Goal: Task Accomplishment & Management: Use online tool/utility

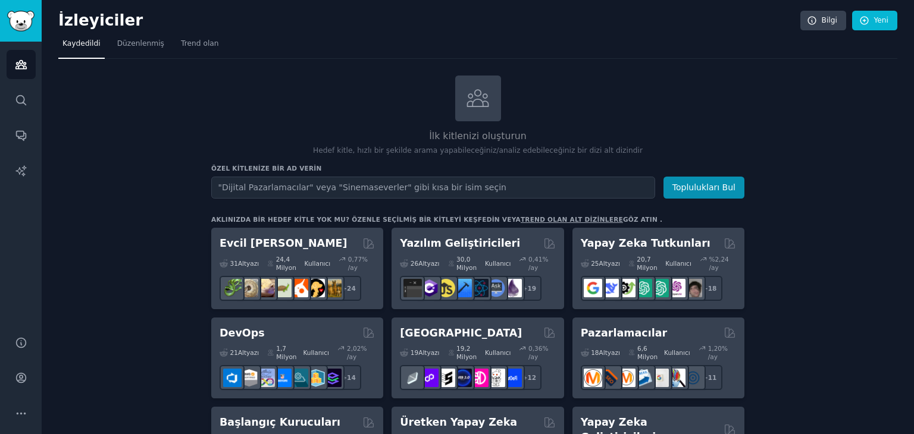
drag, startPoint x: 309, startPoint y: 58, endPoint x: 331, endPoint y: 91, distance: 39.1
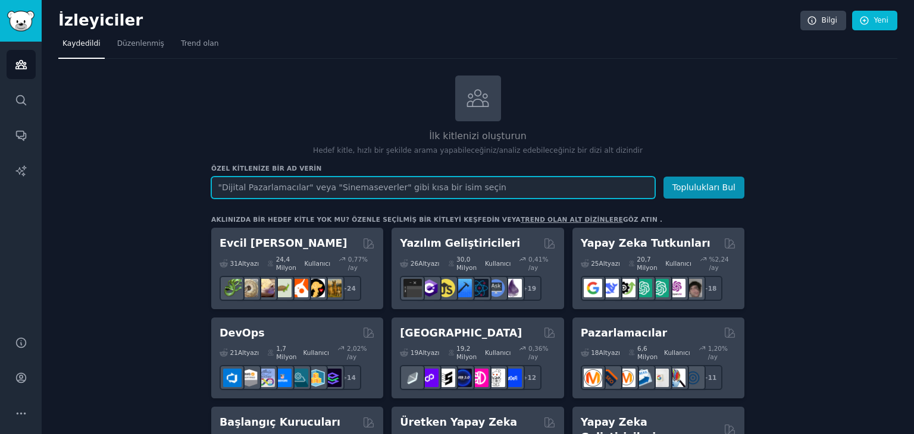
click at [355, 186] on input "text" at bounding box center [433, 188] width 444 height 22
paste input ""Billionaire Brain Wave" scam"
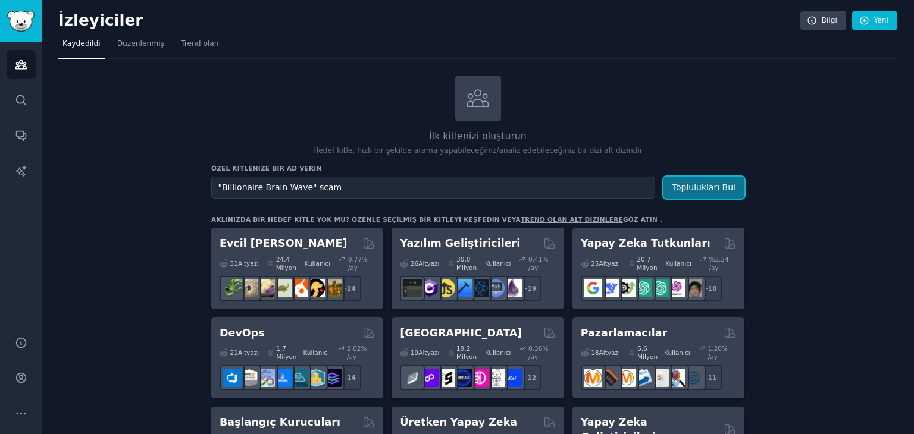
click at [722, 183] on font "Toplulukları Bul" at bounding box center [704, 188] width 63 height 10
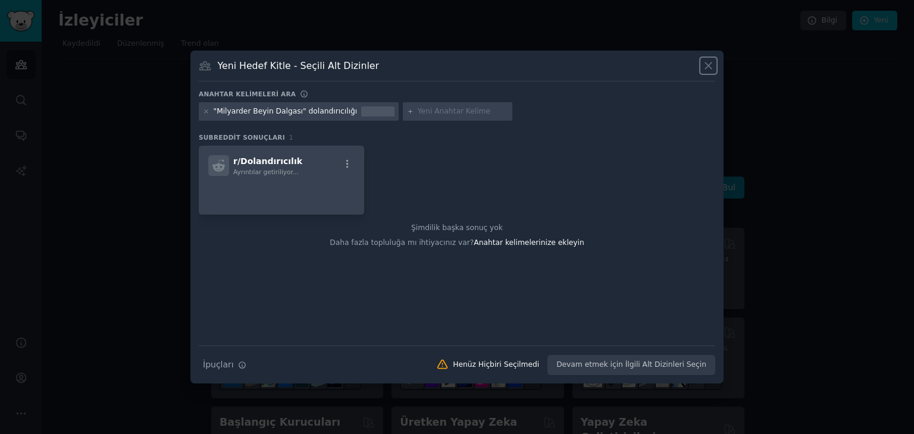
click at [708, 70] on icon at bounding box center [708, 66] width 12 height 12
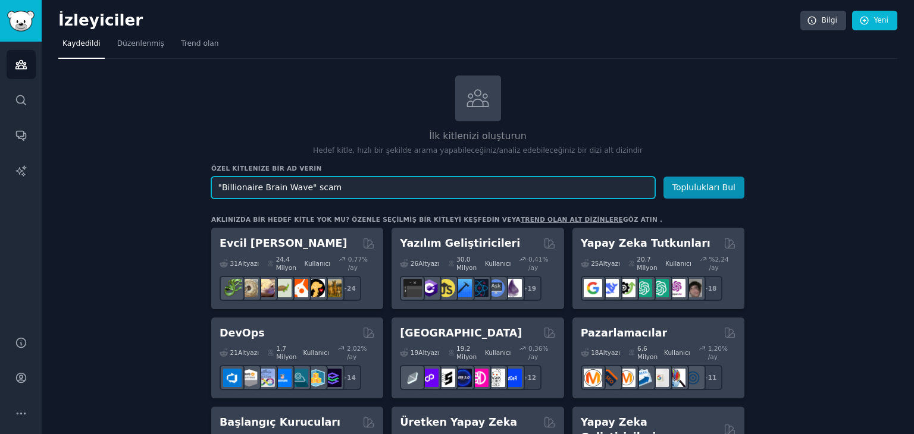
drag, startPoint x: 357, startPoint y: 182, endPoint x: 171, endPoint y: 206, distance: 187.3
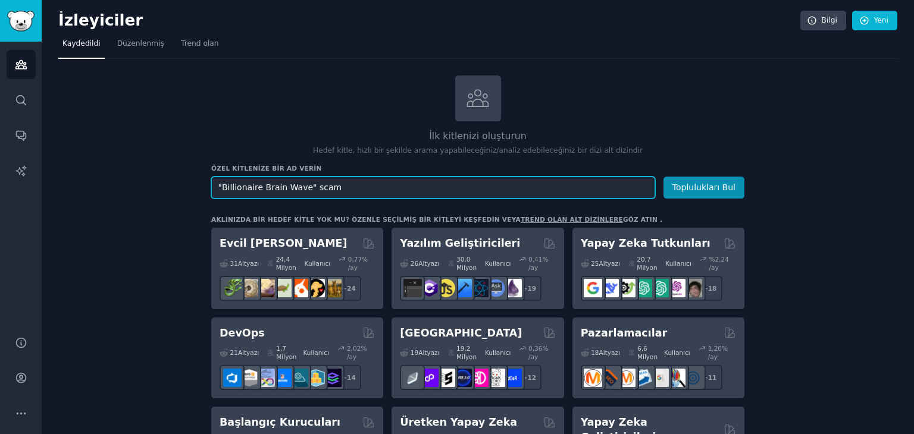
click at [346, 191] on input ""Billionaire Brain Wave" scam" at bounding box center [433, 188] width 444 height 22
type input """
type input "freelancer"
click at [664, 177] on button "Toplulukları Bul" at bounding box center [704, 188] width 81 height 22
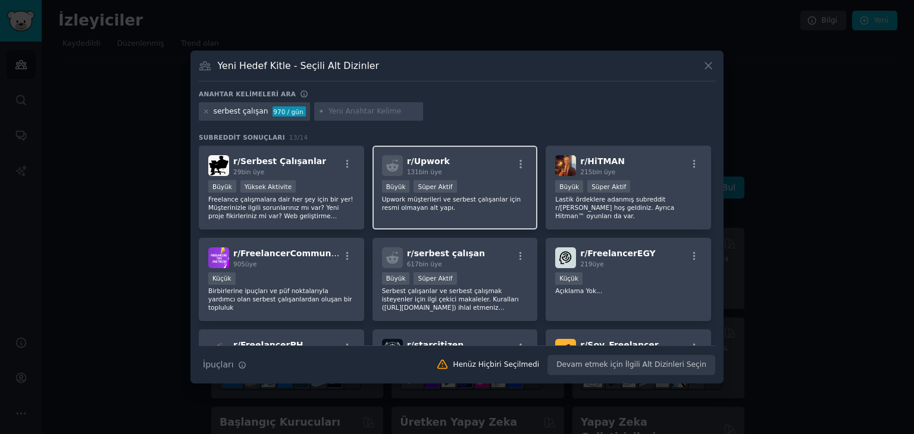
click at [459, 173] on div "r/ Upwork 131 bin üye" at bounding box center [455, 165] width 146 height 21
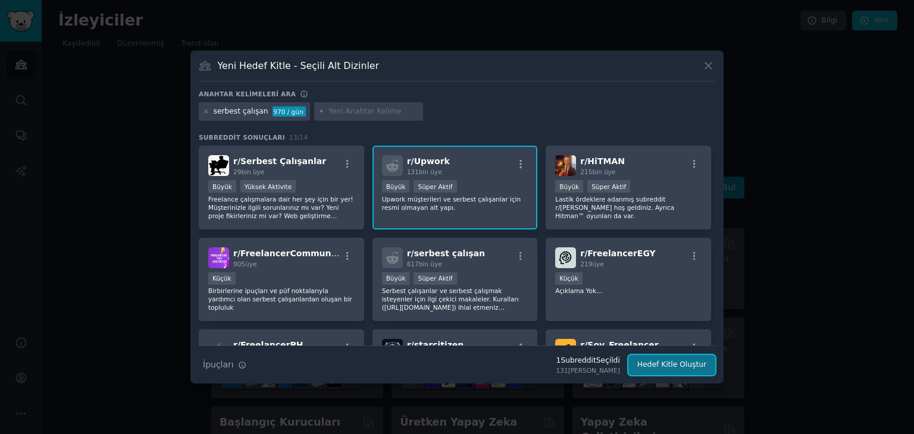
click at [669, 364] on font "Hedef Kitle Oluştur" at bounding box center [671, 365] width 69 height 8
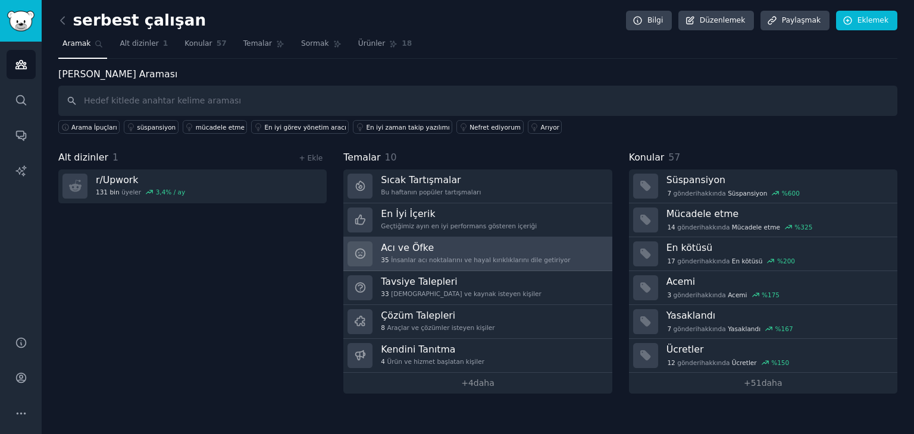
click at [454, 252] on h3 "Acı ve Öfke" at bounding box center [475, 248] width 189 height 12
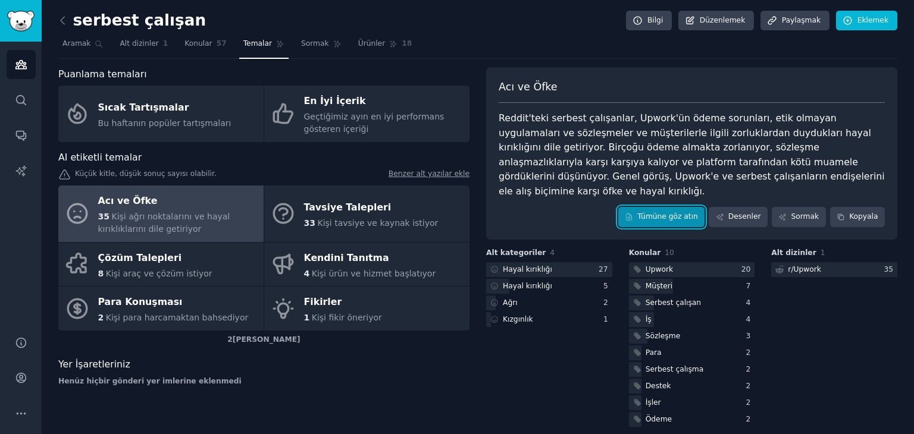
click at [670, 212] on font "Tümüne göz atın" at bounding box center [667, 216] width 61 height 8
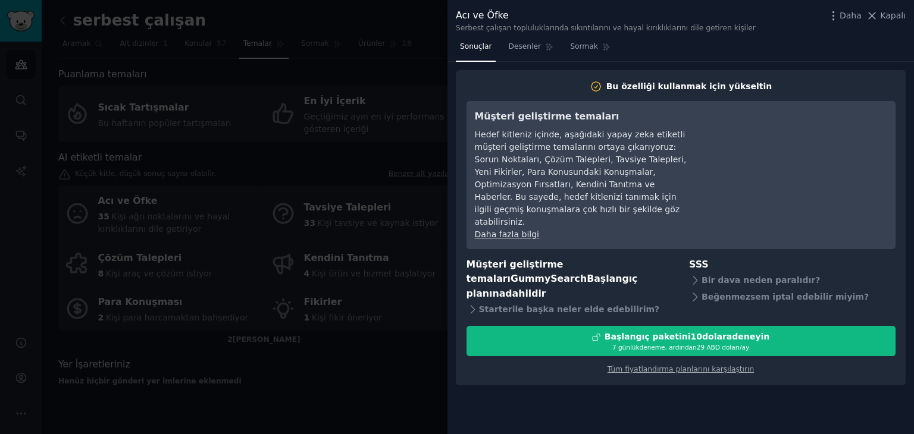
click at [392, 359] on div at bounding box center [457, 217] width 914 height 434
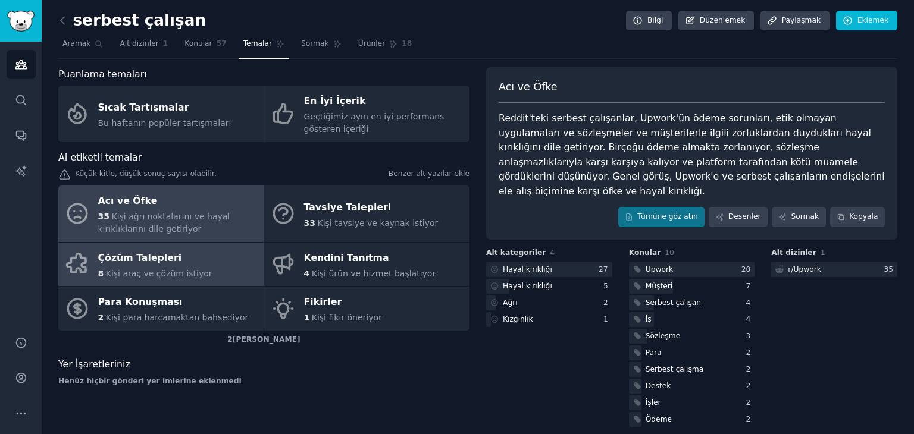
click at [184, 272] on font "Kişi araç ve çözüm istiyor" at bounding box center [159, 274] width 107 height 10
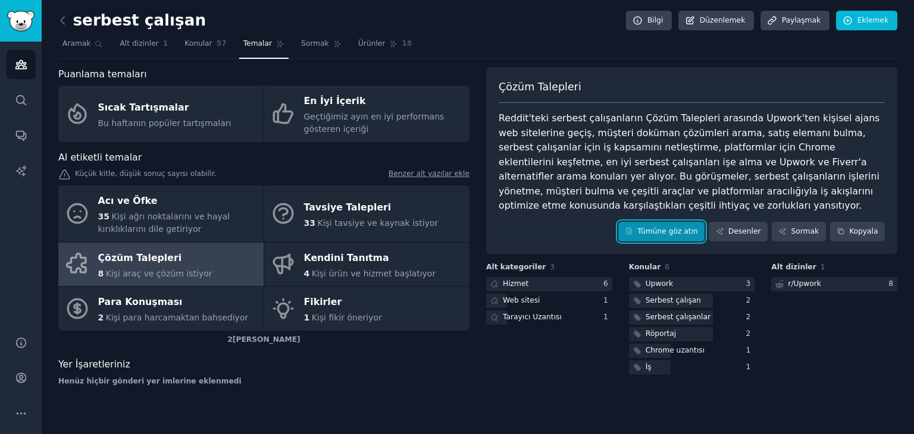
click at [678, 237] on link "Tümüne göz atın" at bounding box center [661, 232] width 87 height 20
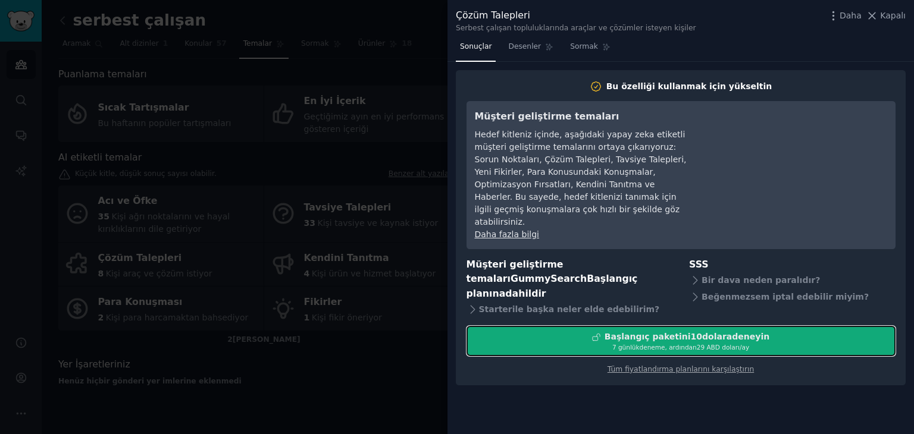
click at [667, 344] on font "deneme, ardından" at bounding box center [668, 347] width 57 height 7
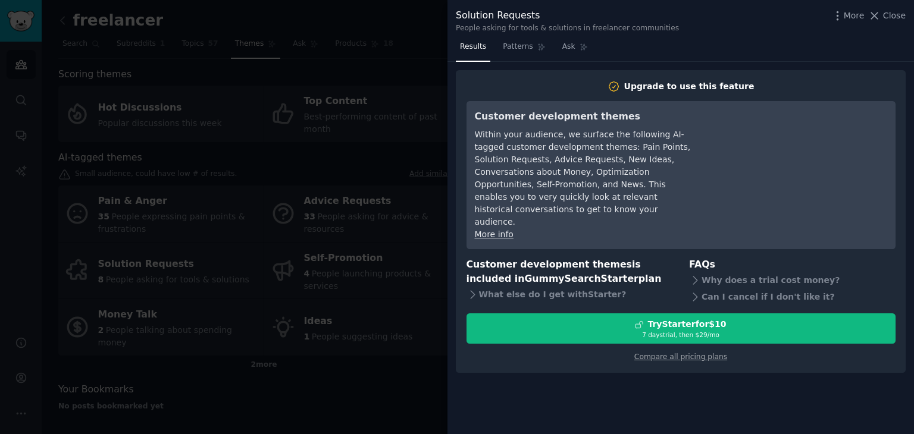
click at [346, 15] on div at bounding box center [457, 217] width 914 height 434
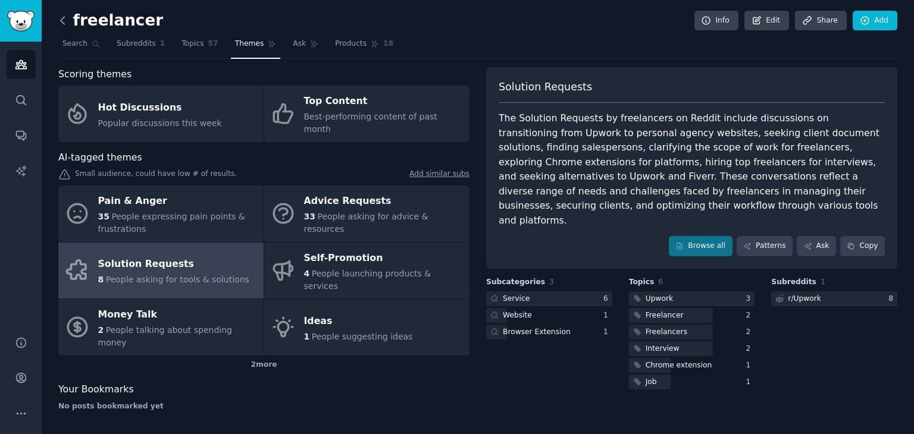
click at [62, 26] on icon at bounding box center [63, 20] width 12 height 12
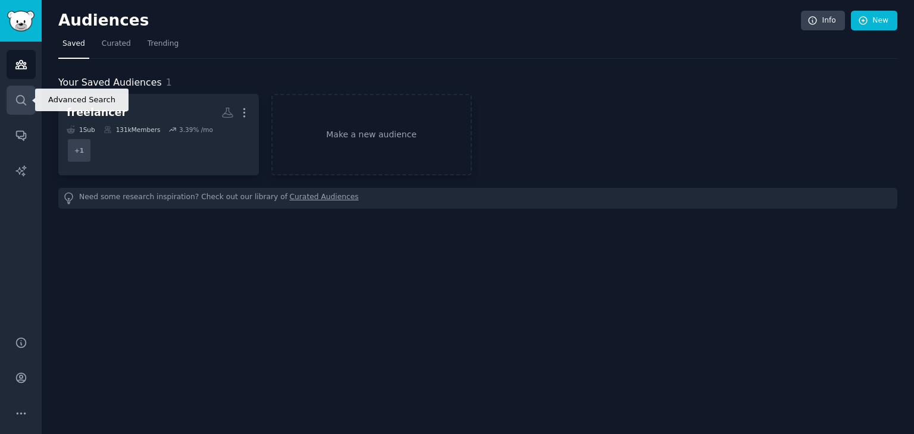
click at [26, 101] on icon "Sidebar" at bounding box center [21, 100] width 12 height 12
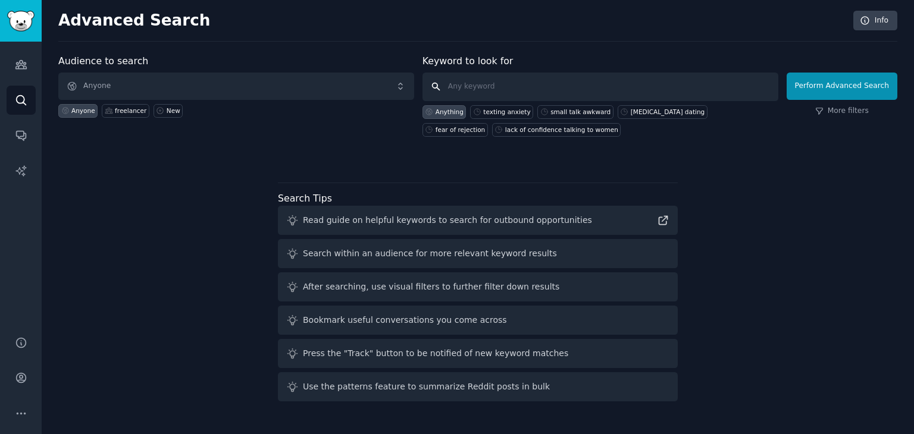
click at [501, 87] on input "text" at bounding box center [601, 87] width 356 height 29
paste input "realestateinvesting"
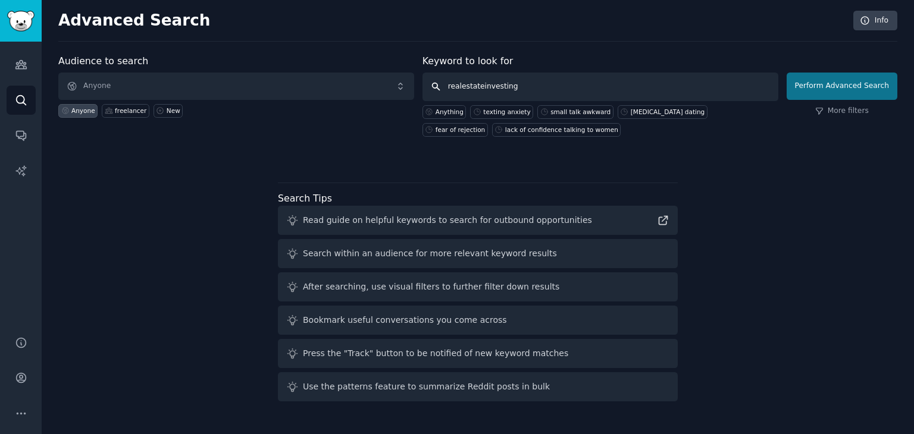
type input "realestateinvesting"
click at [847, 85] on button "Perform Advanced Search" at bounding box center [842, 86] width 111 height 27
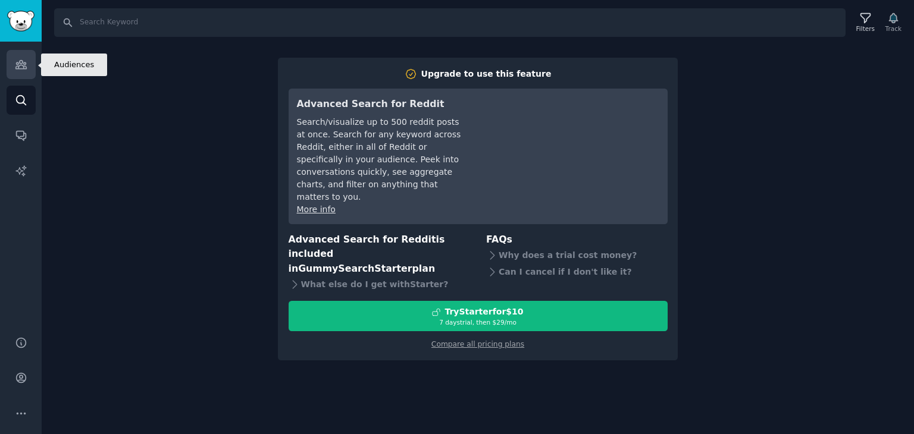
click at [18, 64] on icon "Sidebar" at bounding box center [20, 65] width 11 height 8
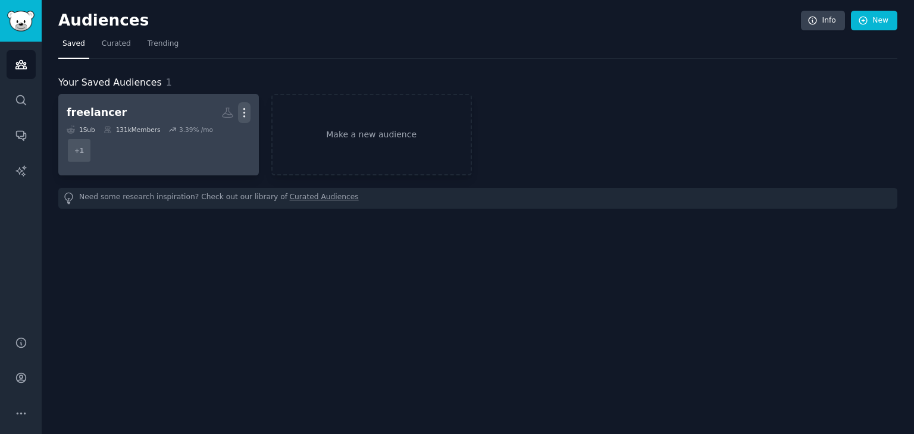
click at [243, 112] on icon "button" at bounding box center [243, 113] width 1 height 8
click at [225, 133] on p "Delete" at bounding box center [211, 138] width 27 height 12
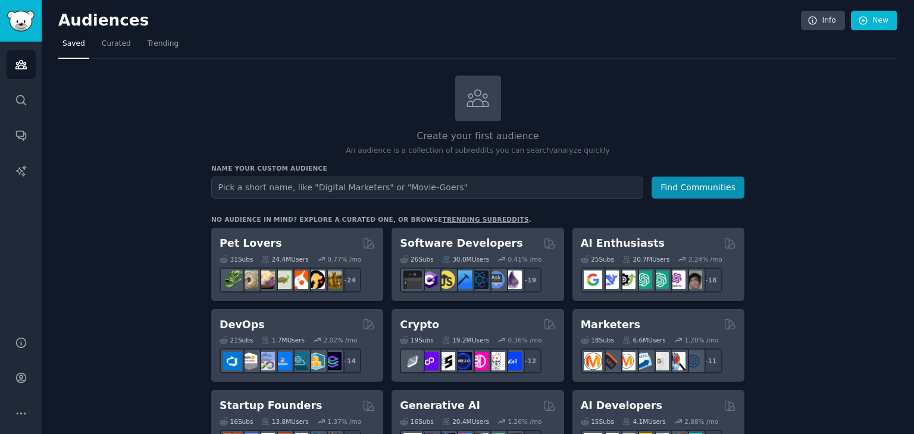
click at [336, 186] on input "text" at bounding box center [427, 188] width 432 height 22
type input "realestateinvesting"
click at [701, 186] on button "Find Communities" at bounding box center [698, 188] width 93 height 22
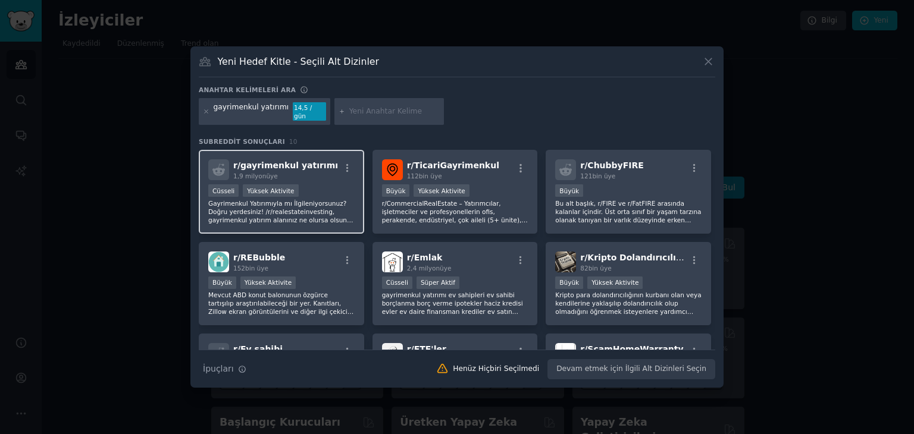
drag, startPoint x: 327, startPoint y: 192, endPoint x: 327, endPoint y: 201, distance: 8.9
click at [327, 192] on div "1.000.000'den fazla üye Cüsseli Yüksek Aktivite" at bounding box center [281, 192] width 146 height 15
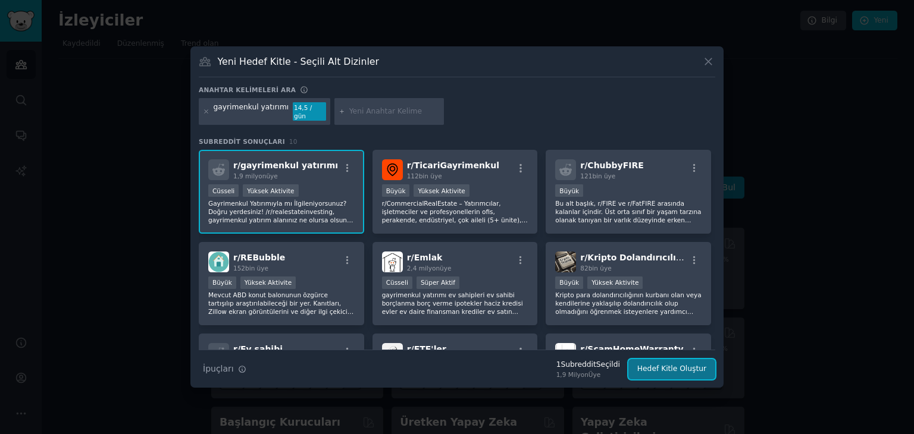
click at [693, 366] on font "Hedef Kitle Oluştur" at bounding box center [671, 369] width 69 height 8
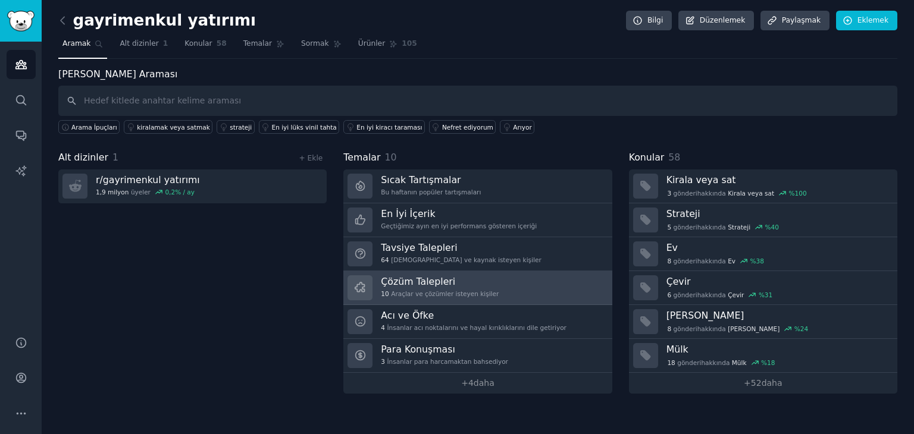
click at [440, 291] on font "Araçlar ve çözümler isteyen kişiler" at bounding box center [445, 293] width 108 height 7
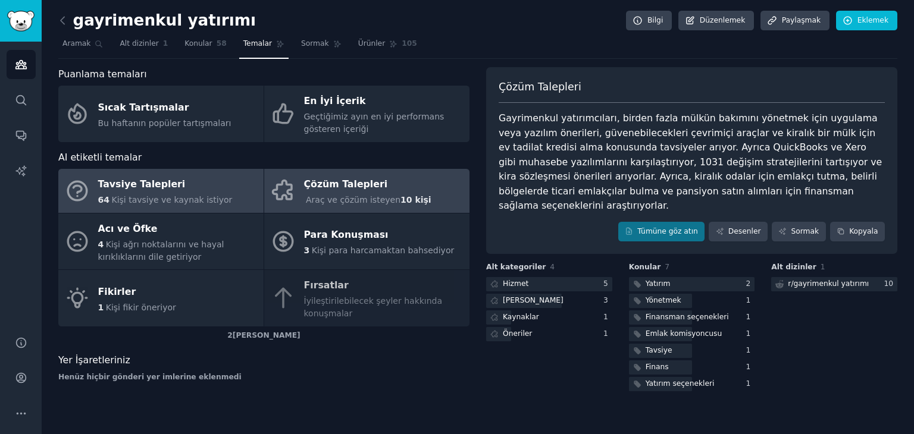
click at [172, 197] on font "Kişi tavsiye ve kaynak istiyor" at bounding box center [171, 200] width 121 height 10
